Goal: Task Accomplishment & Management: Complete application form

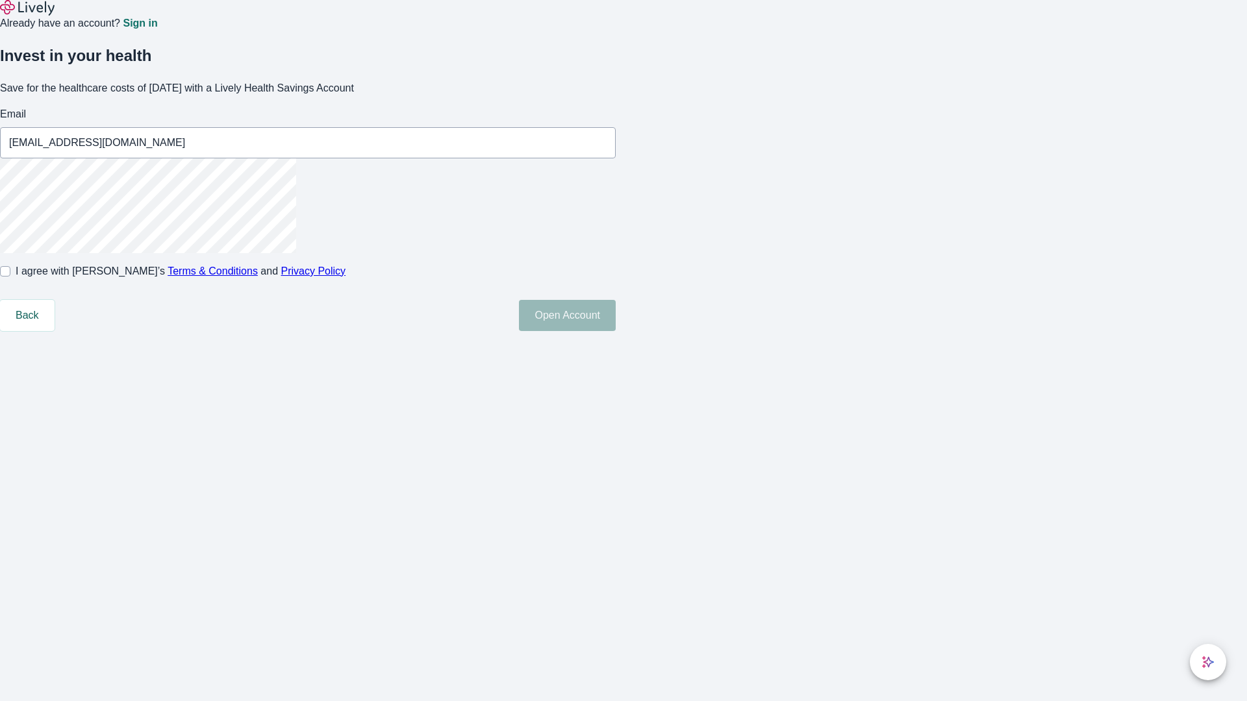
click at [10, 277] on input "I agree with Lively’s Terms & Conditions and Privacy Policy" at bounding box center [5, 271] width 10 height 10
checkbox input "true"
click at [616, 331] on button "Open Account" at bounding box center [567, 315] width 97 height 31
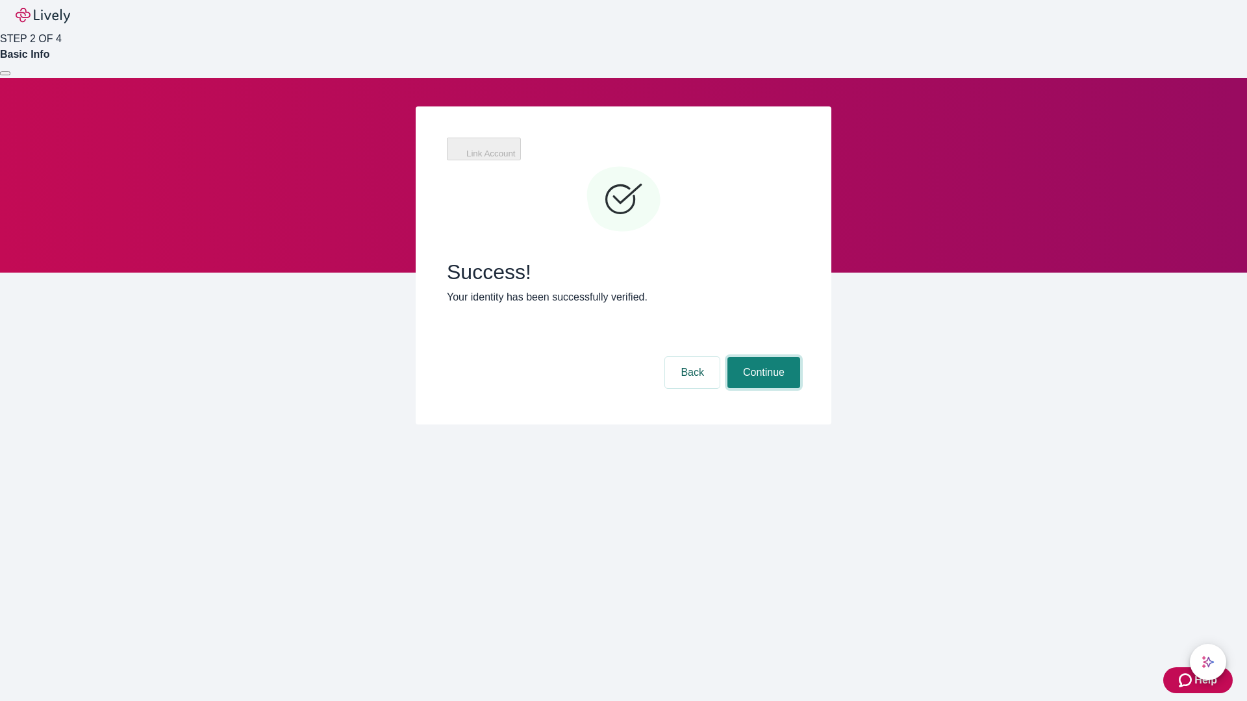
click at [762, 357] on button "Continue" at bounding box center [763, 372] width 73 height 31
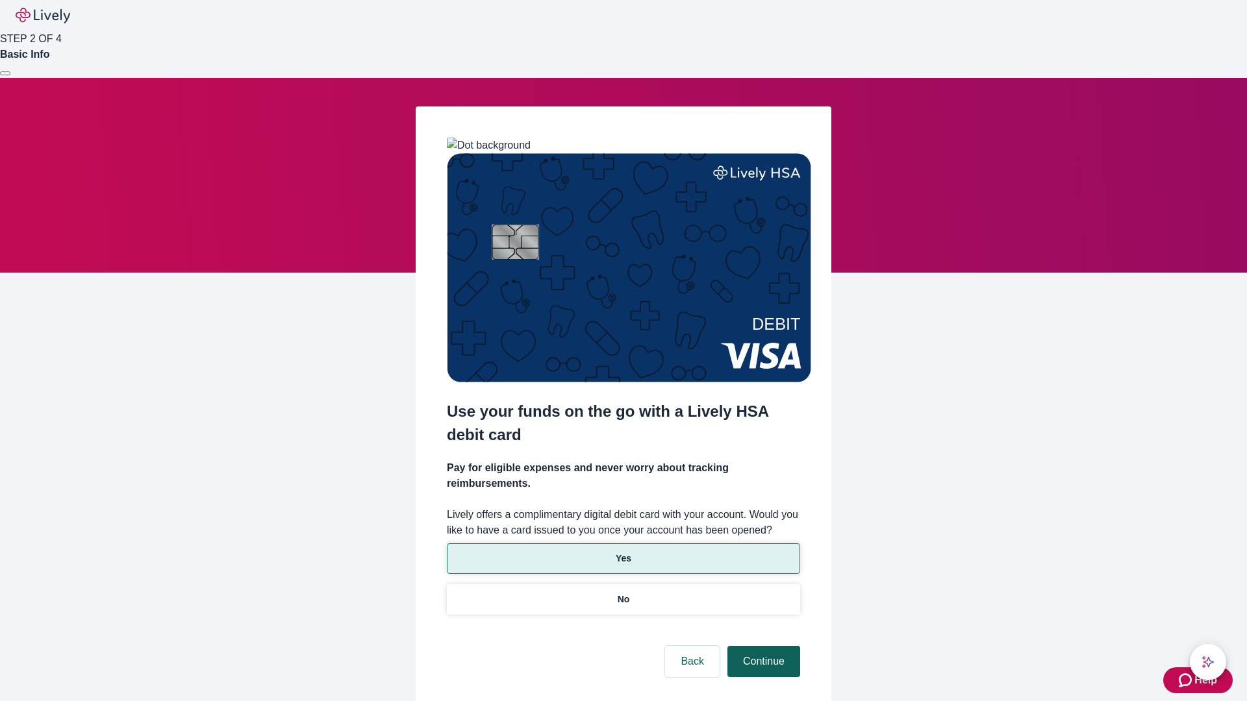
click at [623, 593] on p "No" at bounding box center [624, 600] width 12 height 14
click at [762, 646] on button "Continue" at bounding box center [763, 661] width 73 height 31
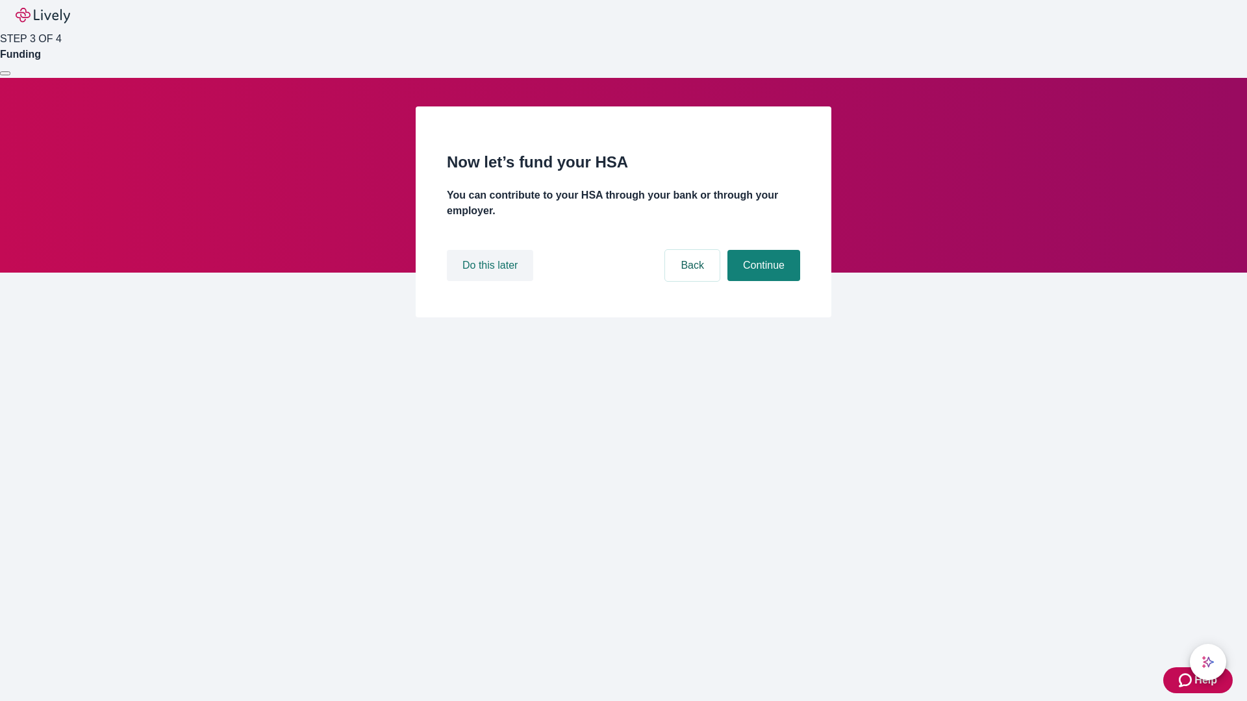
click at [492, 281] on button "Do this later" at bounding box center [490, 265] width 86 height 31
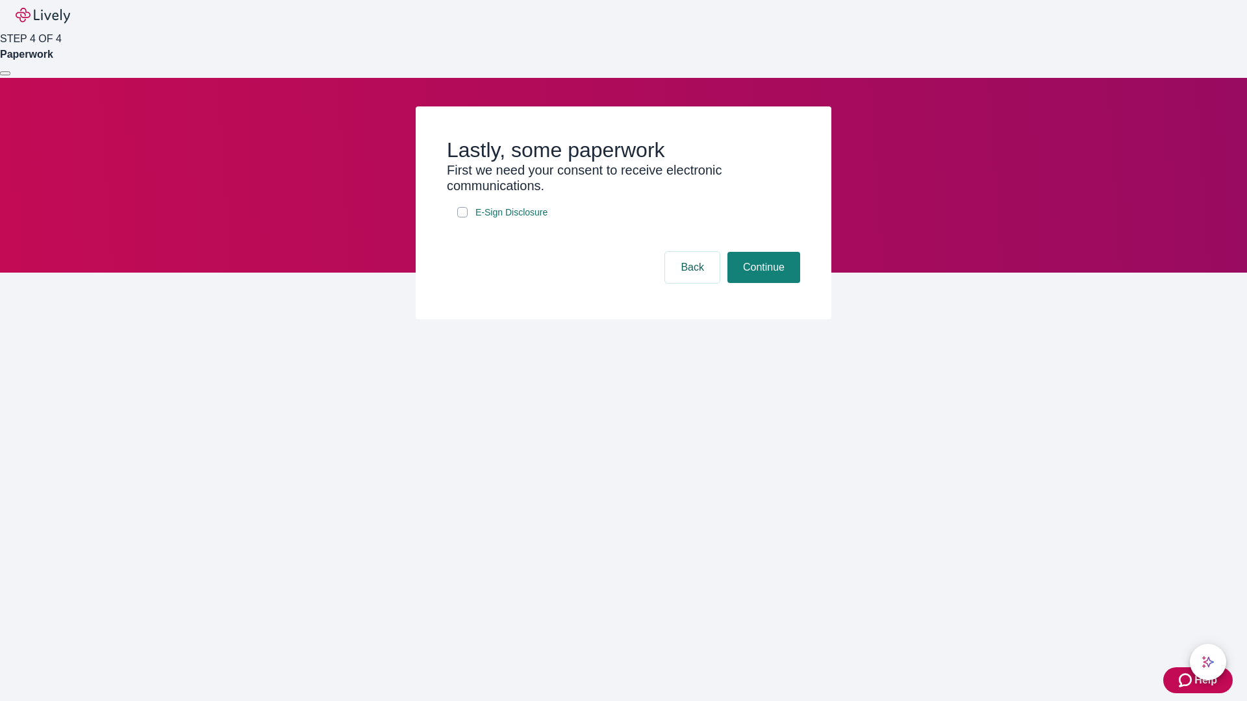
click at [462, 218] on input "E-Sign Disclosure" at bounding box center [462, 212] width 10 height 10
checkbox input "true"
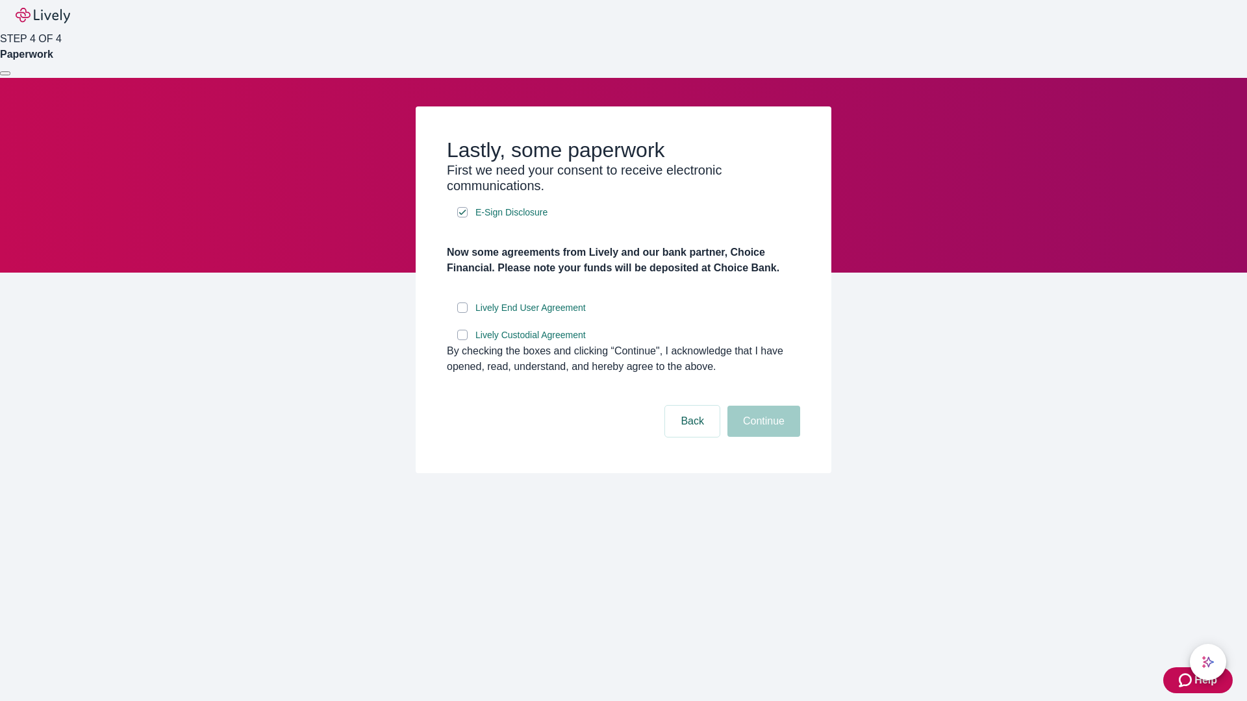
click at [462, 313] on input "Lively End User Agreement" at bounding box center [462, 308] width 10 height 10
checkbox input "true"
click at [462, 340] on input "Lively Custodial Agreement" at bounding box center [462, 335] width 10 height 10
checkbox input "true"
click at [762, 437] on button "Continue" at bounding box center [763, 421] width 73 height 31
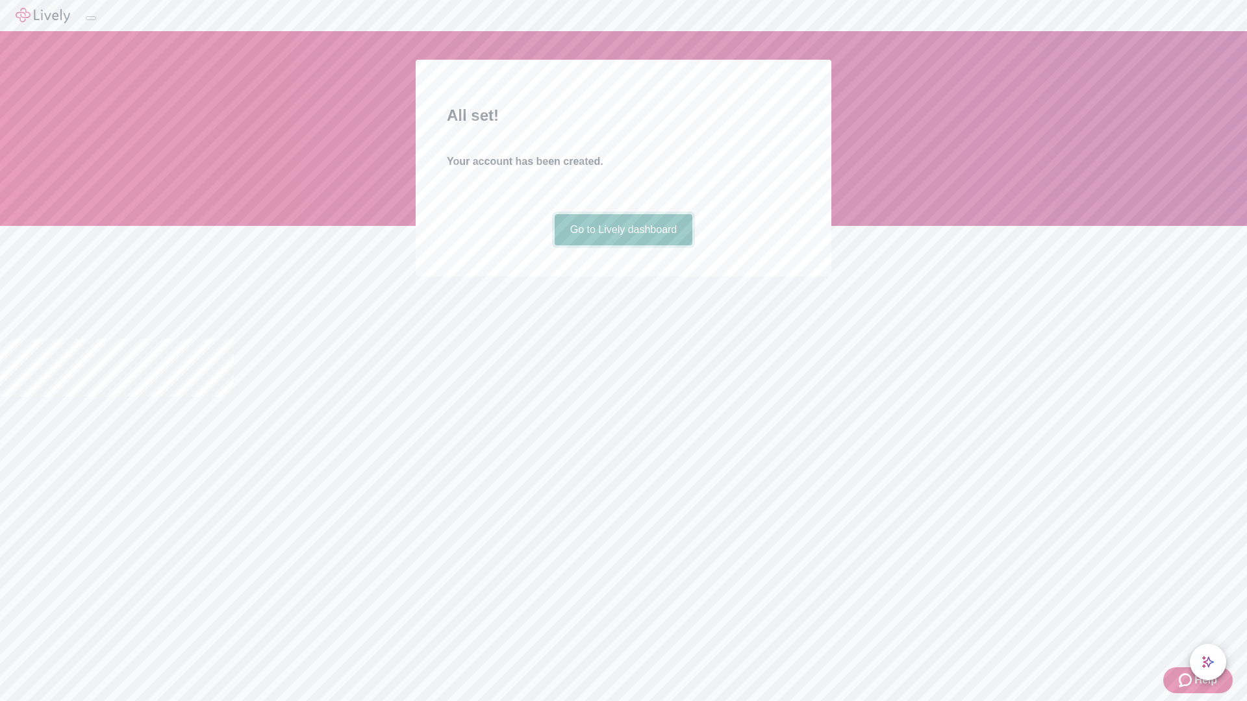
click at [623, 245] on link "Go to Lively dashboard" at bounding box center [624, 229] width 138 height 31
